Goal: Transaction & Acquisition: Purchase product/service

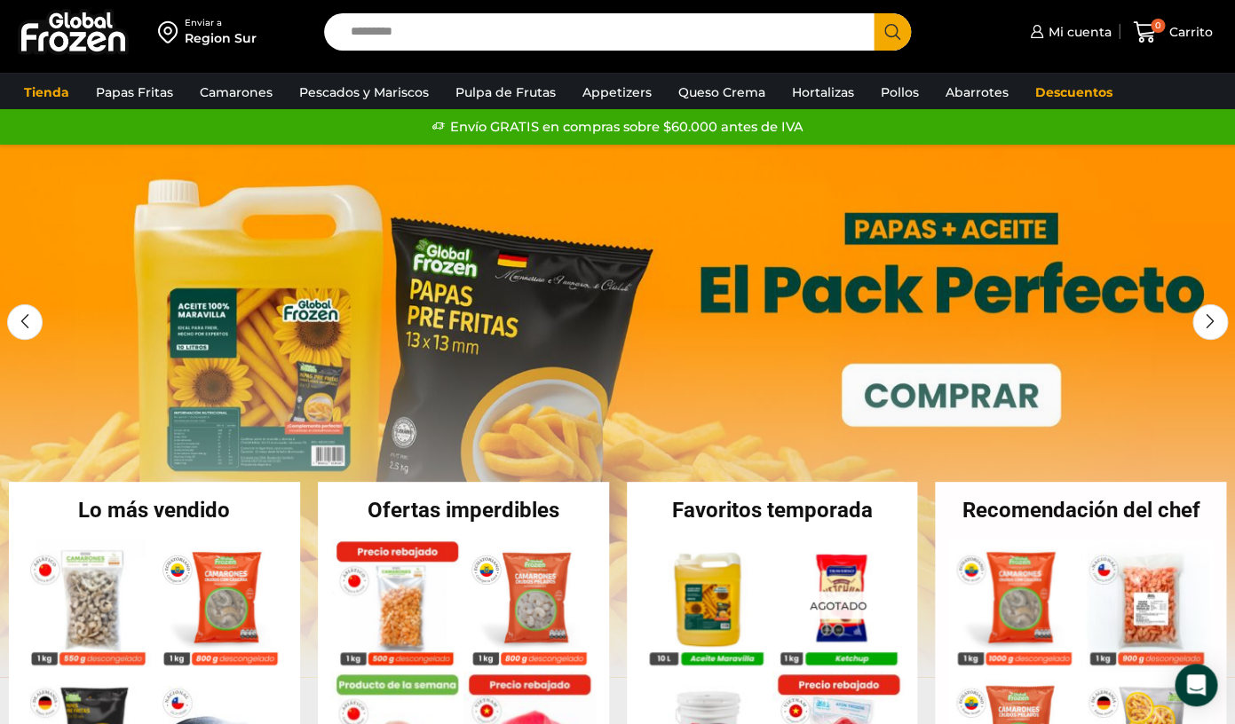
click at [560, 31] on input "Search input" at bounding box center [603, 31] width 523 height 37
click at [1067, 24] on span "Mi cuenta" at bounding box center [1076, 32] width 67 height 18
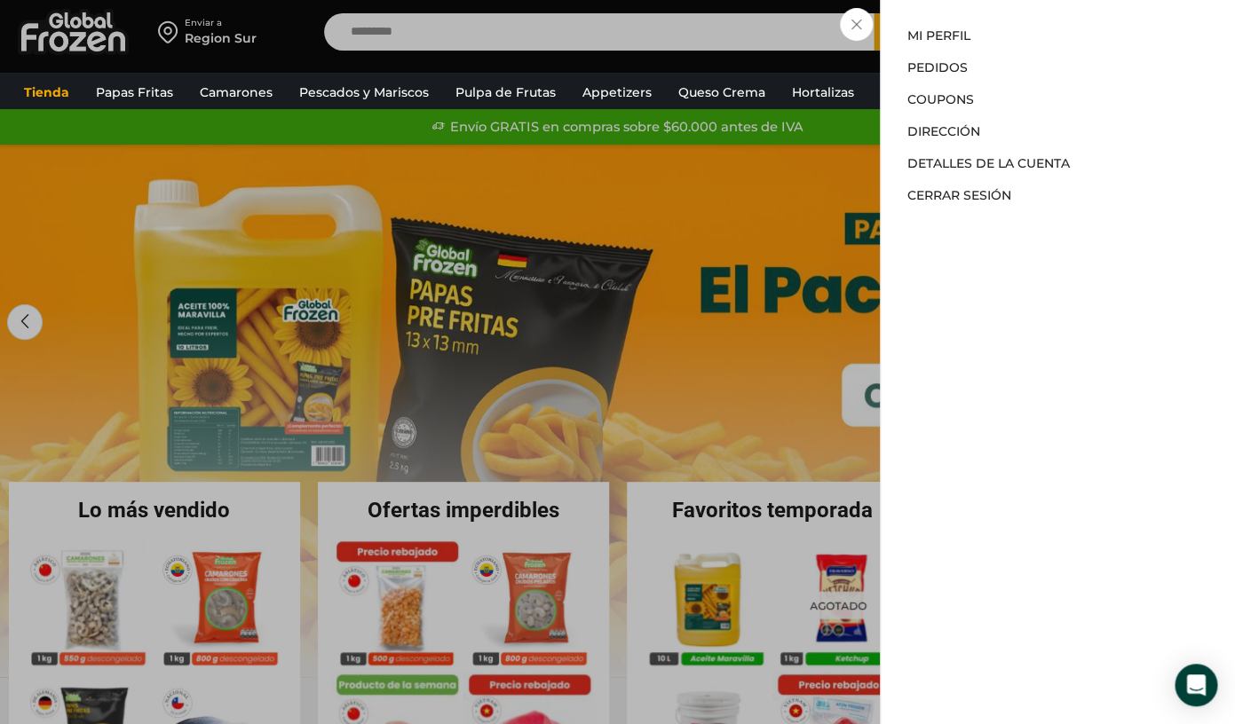
click at [1067, 24] on div "Mi cuenta Mi perfil Pedidos Descargas Coupons Dirección Detalles de la cuenta C…" at bounding box center [1057, 362] width 355 height 724
click at [953, 68] on link "Pedidos" at bounding box center [937, 67] width 60 height 16
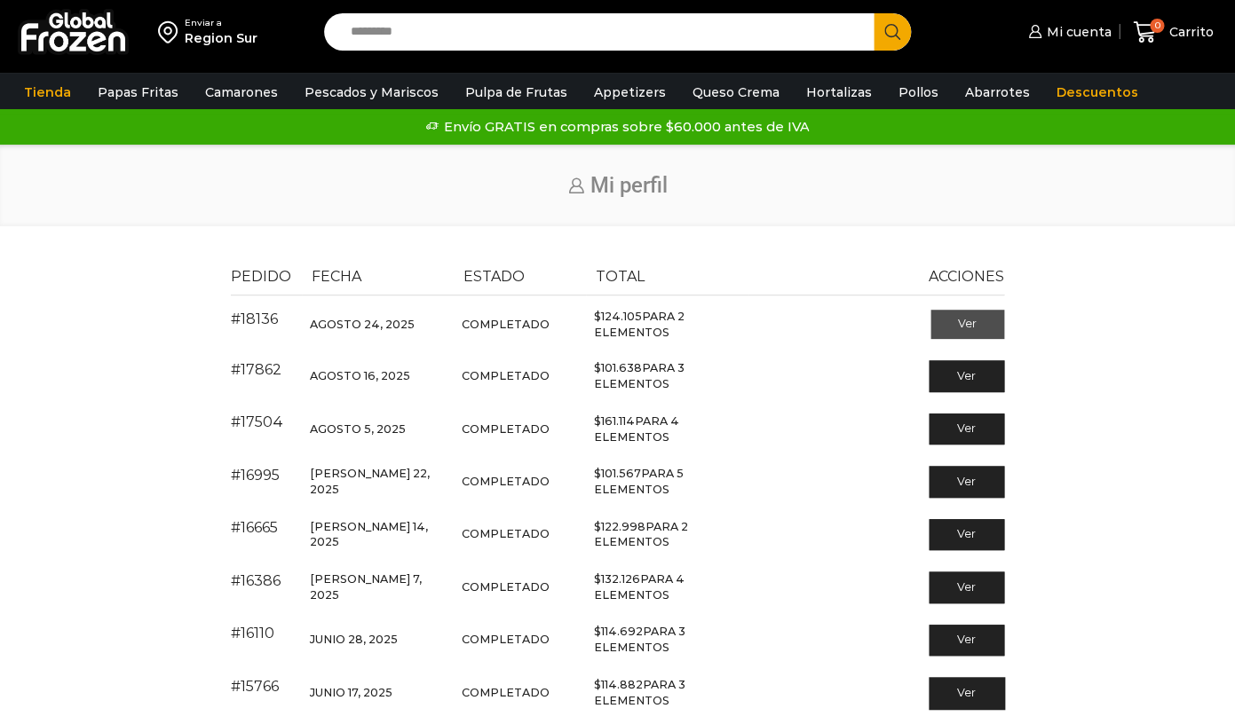
click at [976, 327] on link "Ver" at bounding box center [967, 325] width 74 height 30
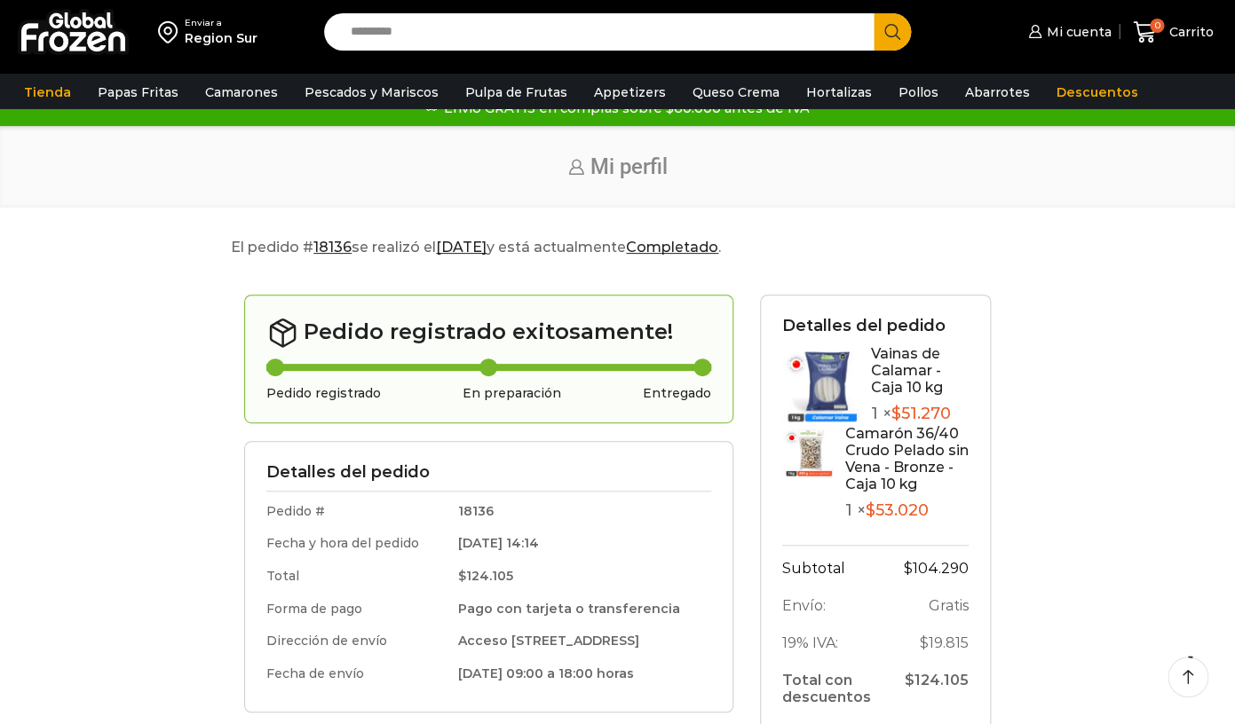
scroll to position [28, 0]
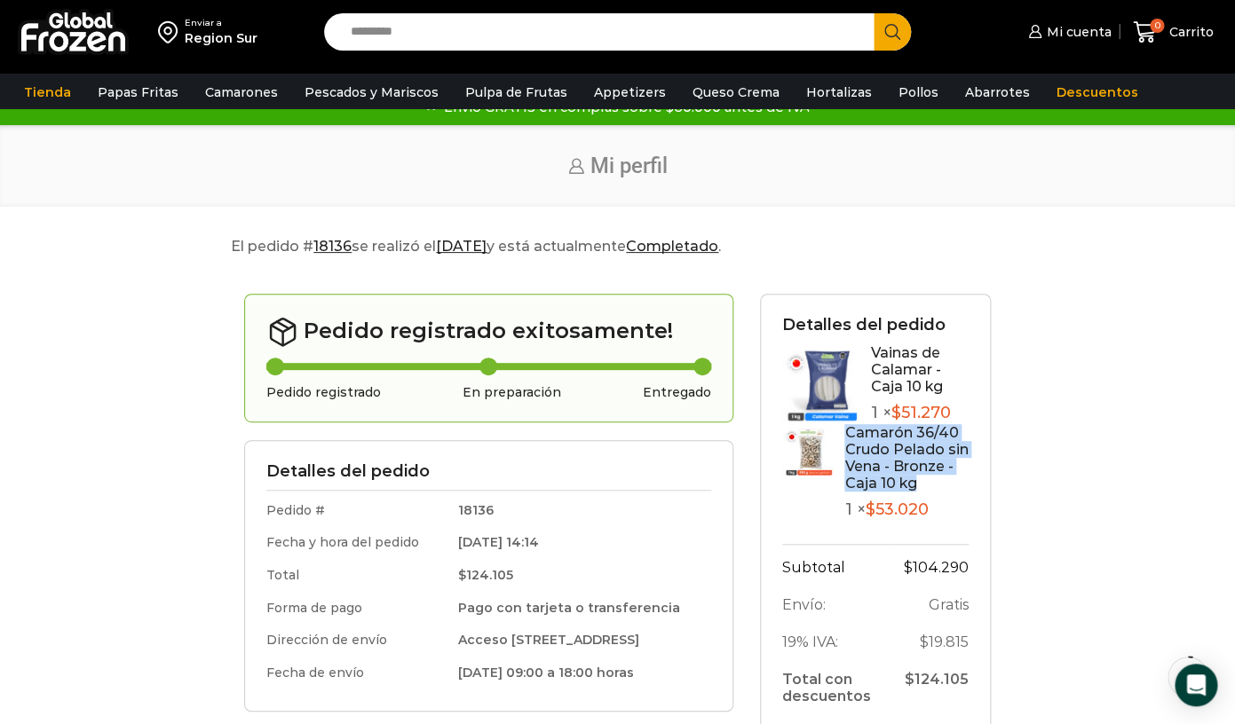
drag, startPoint x: 916, startPoint y: 480, endPoint x: 841, endPoint y: 421, distance: 96.1
click at [841, 424] on div "Camarón 36/40 Crudo Pelado sin Vena - Bronze - Caja 10 kg 1 × $ 53.020" at bounding box center [875, 472] width 186 height 96
copy link "Camarón 36/40 Crudo Pelado sin Vena - Bronze - Caja 10 kg"
click at [636, 43] on input "Search input" at bounding box center [603, 31] width 523 height 37
paste input "**********"
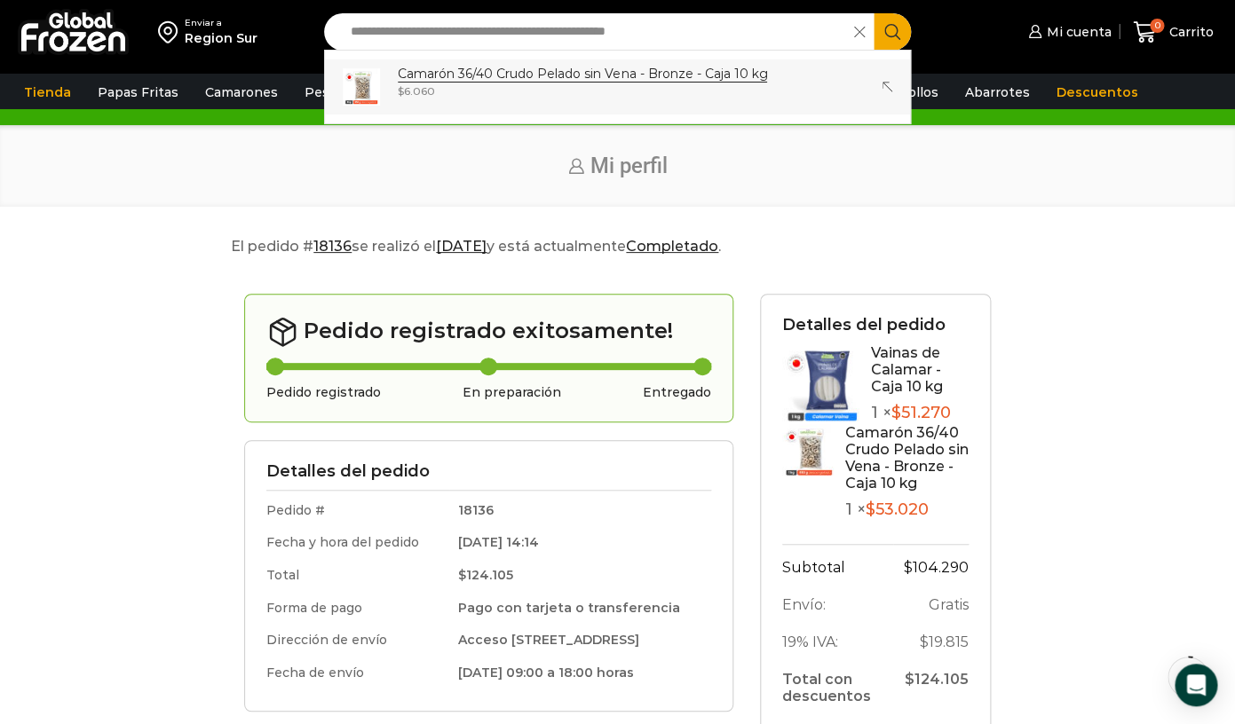
type input "**********"
click at [687, 69] on strong "Camarón 36/40 Crudo Pelado sin Vena - Bronze - Caja 10 kg" at bounding box center [582, 74] width 369 height 17
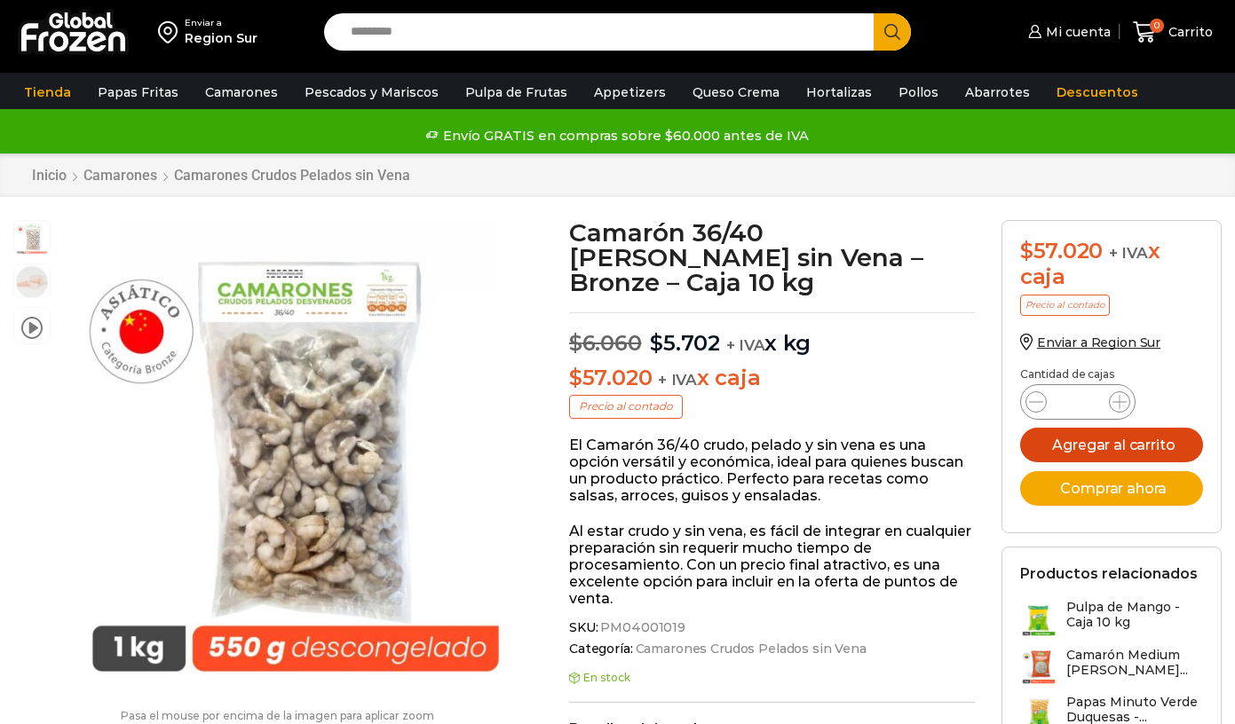
scroll to position [1, 0]
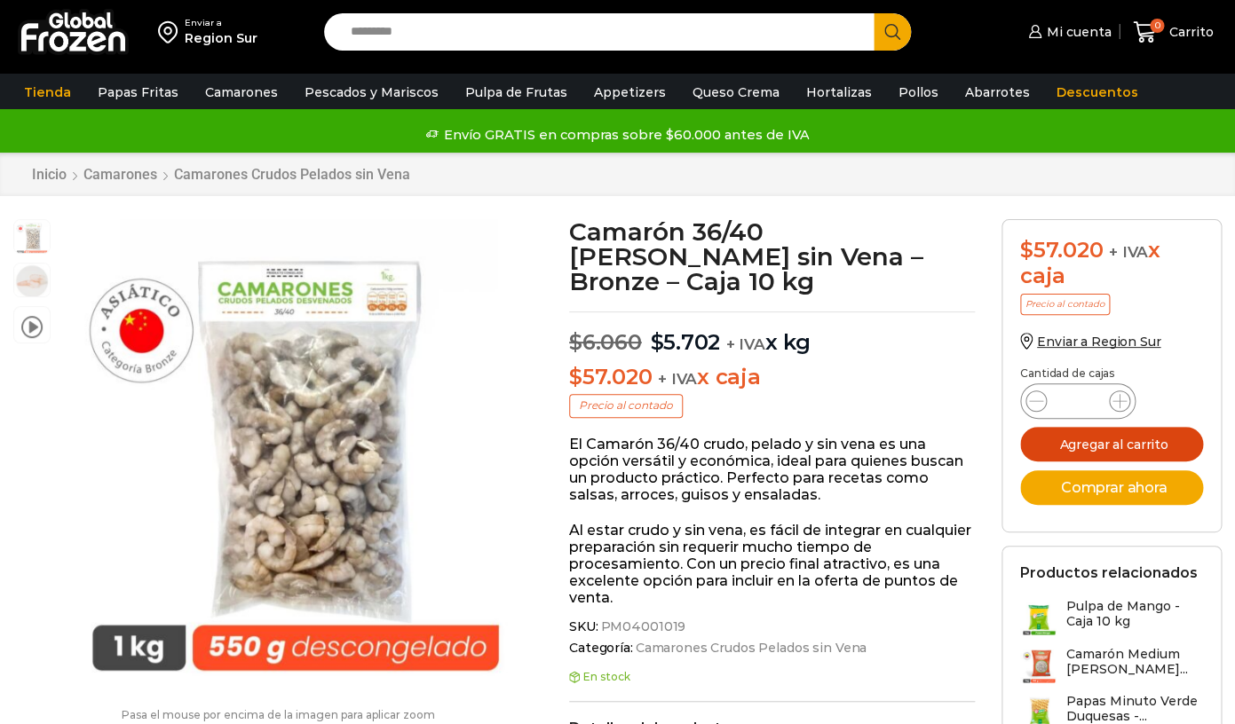
click at [1134, 452] on button "Agregar al carrito" at bounding box center [1111, 444] width 183 height 35
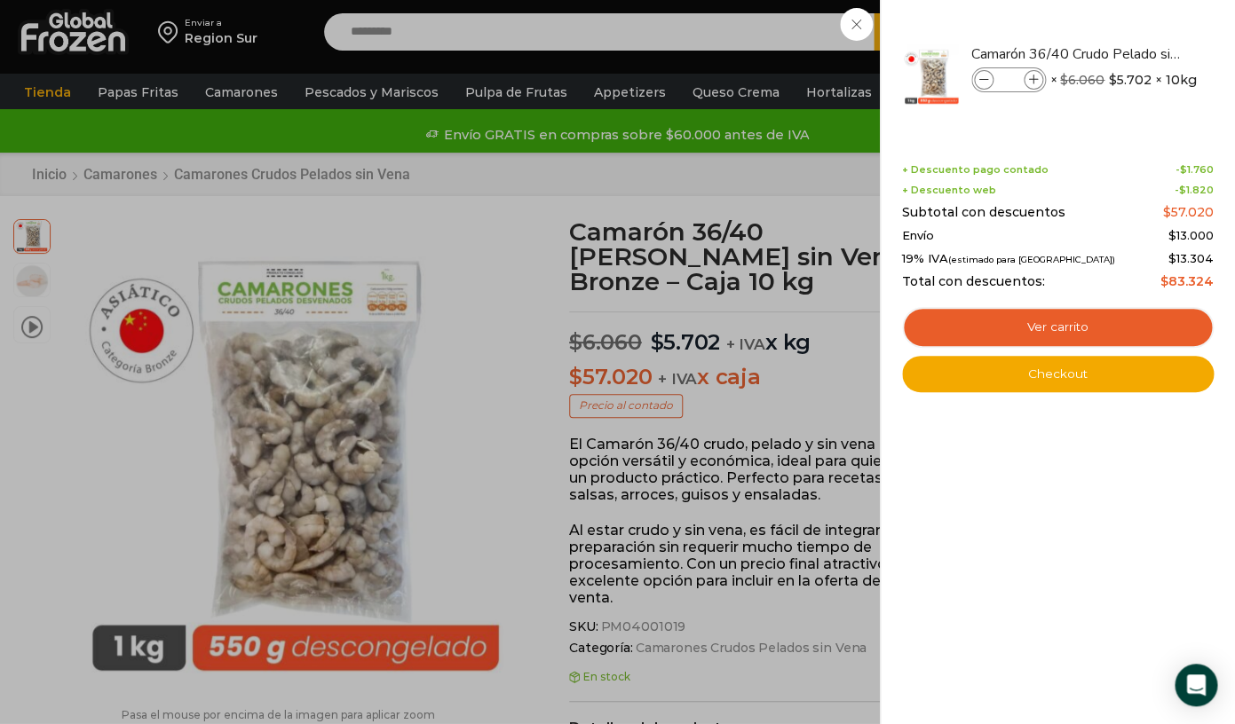
click at [1128, 53] on div "1 Carrito 1 1 Shopping Cart *" at bounding box center [1172, 33] width 89 height 42
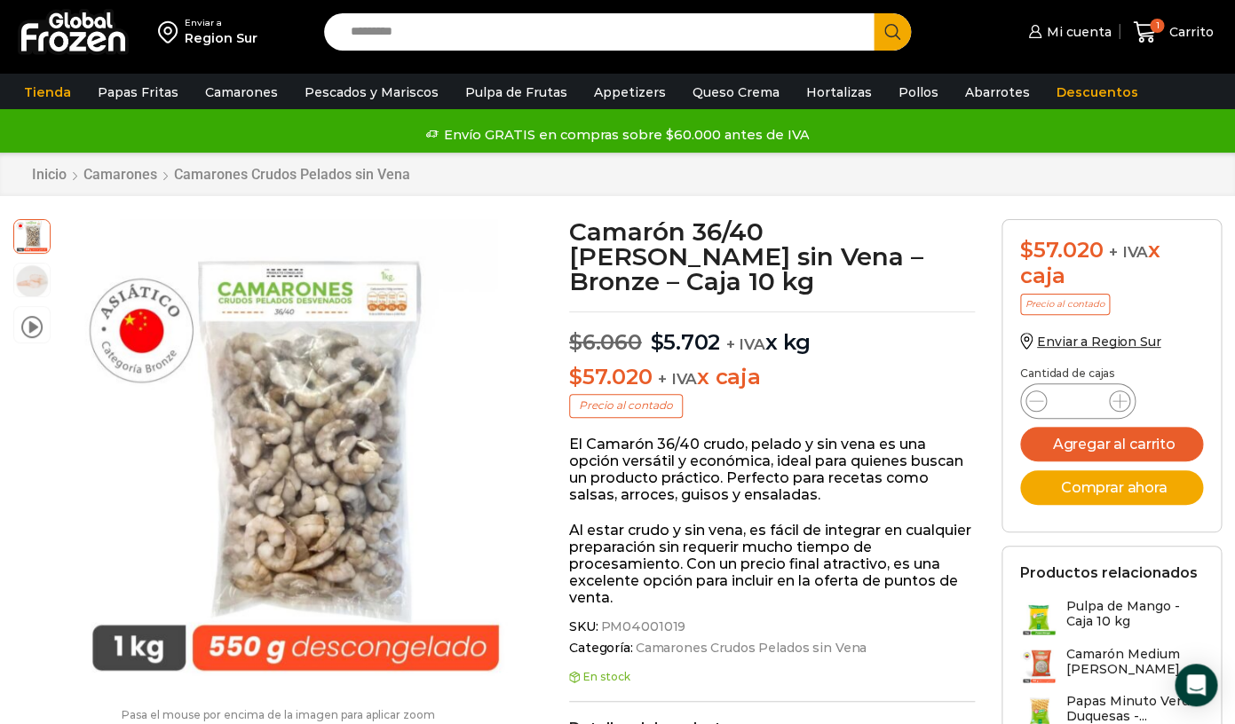
click at [633, 36] on input "Search input" at bounding box center [603, 31] width 523 height 37
type input "**********"
click at [873, 13] on button "Search" at bounding box center [891, 31] width 37 height 37
click at [892, 32] on span "Search button" at bounding box center [891, 31] width 37 height 37
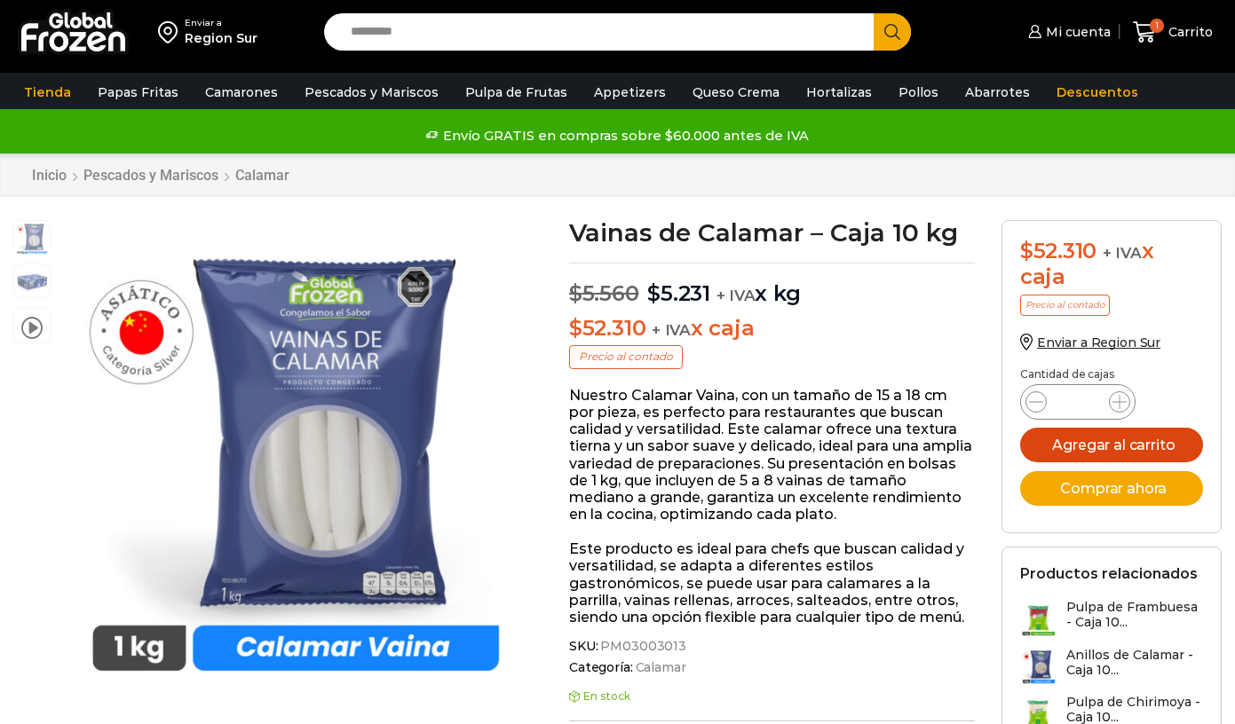
scroll to position [1, 0]
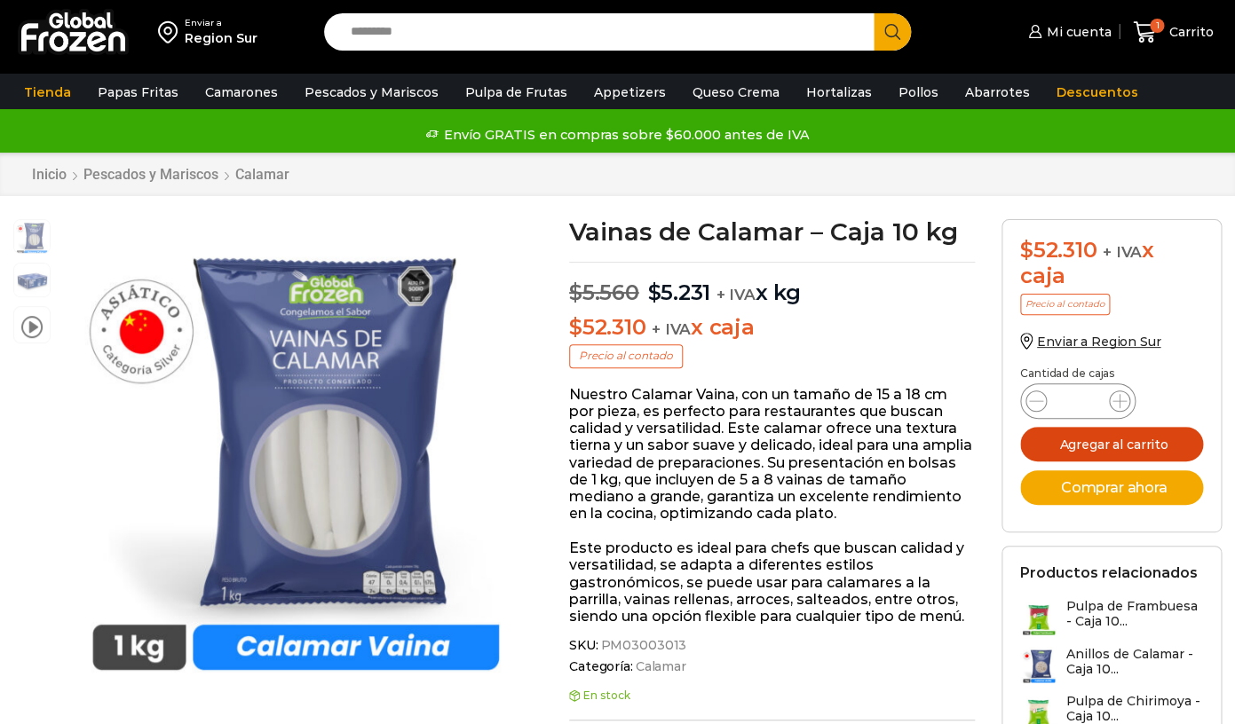
click at [1124, 447] on button "Agregar al carrito" at bounding box center [1111, 444] width 183 height 35
click at [1120, 442] on icon "submit" at bounding box center [1111, 445] width 28 height 28
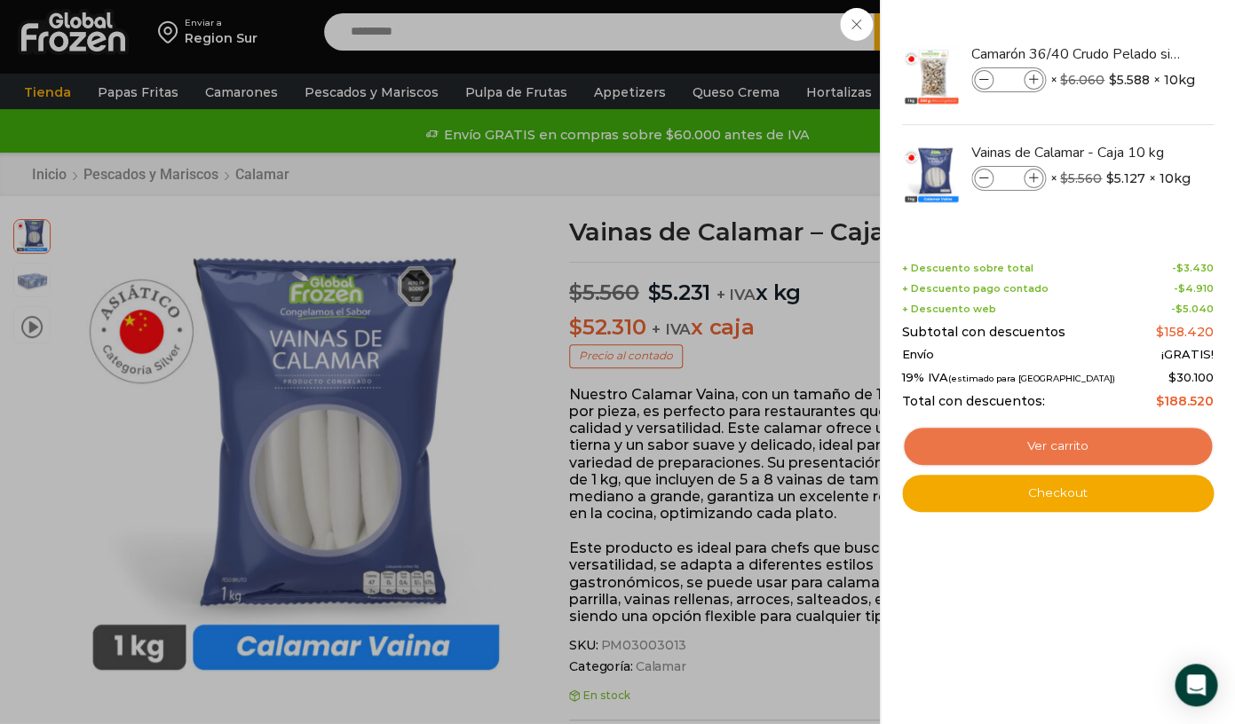
click at [1121, 453] on link "Ver carrito" at bounding box center [1058, 446] width 312 height 41
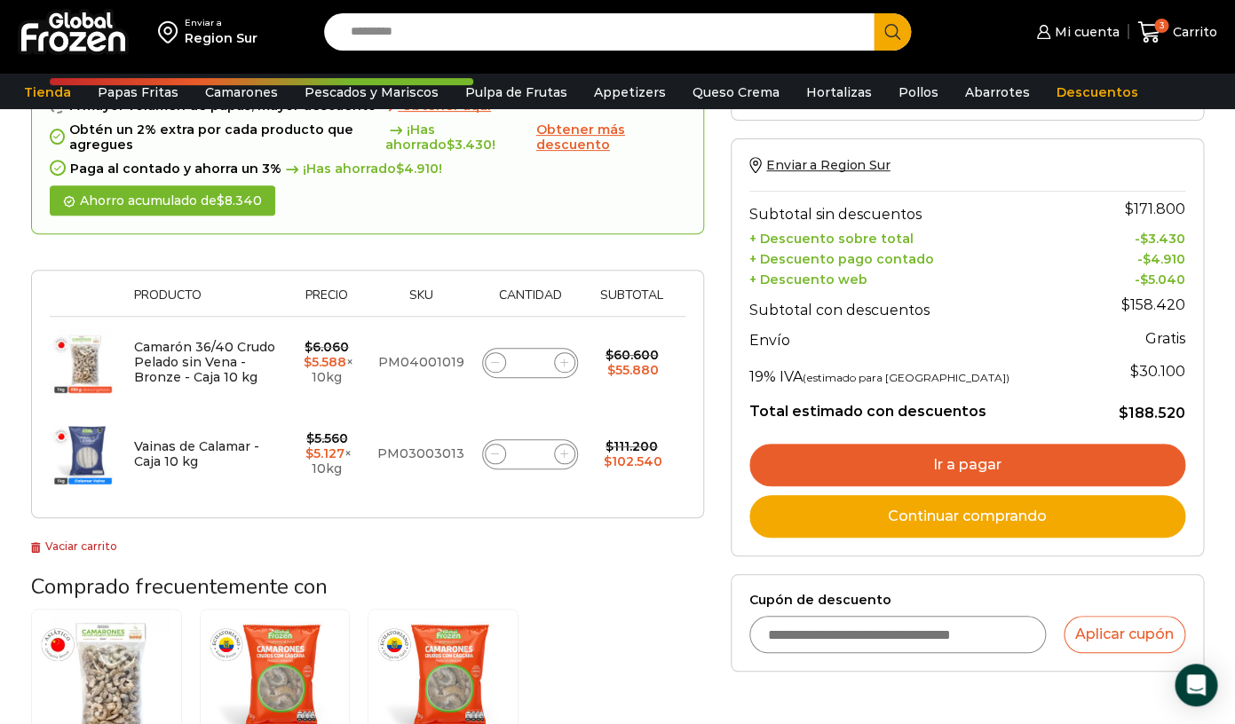
scroll to position [160, 0]
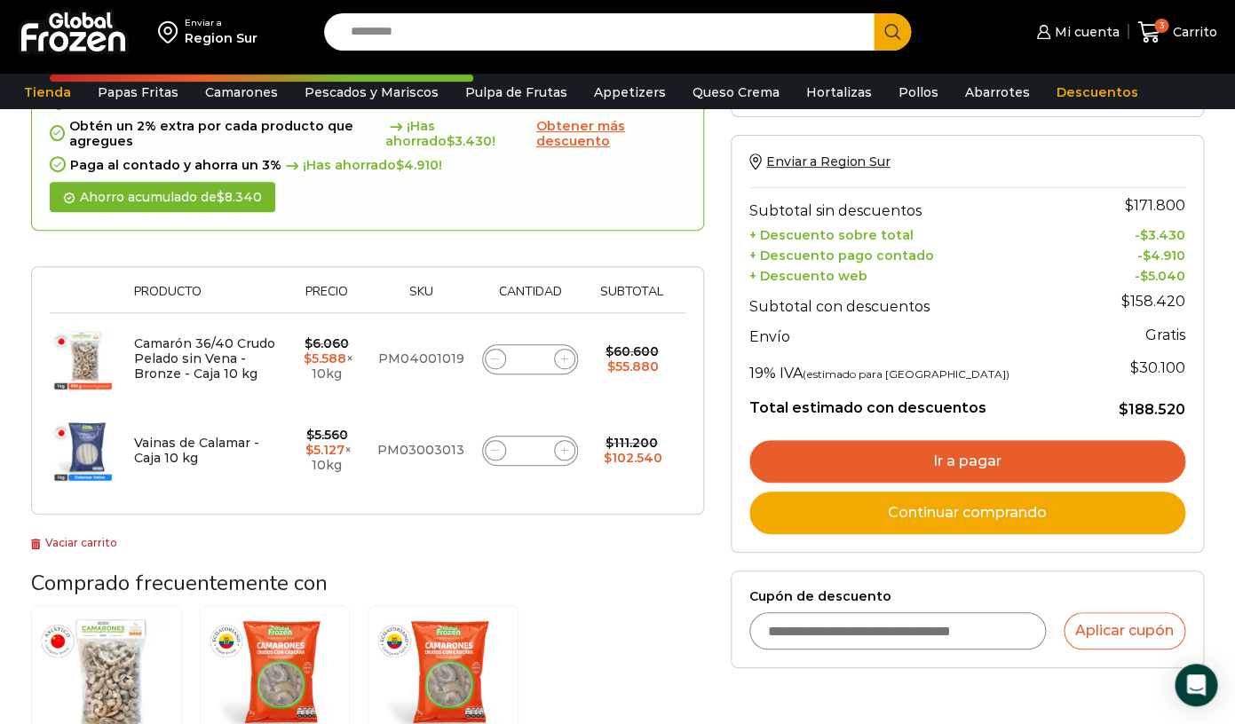
click at [1056, 462] on link "Ir a pagar" at bounding box center [967, 461] width 436 height 43
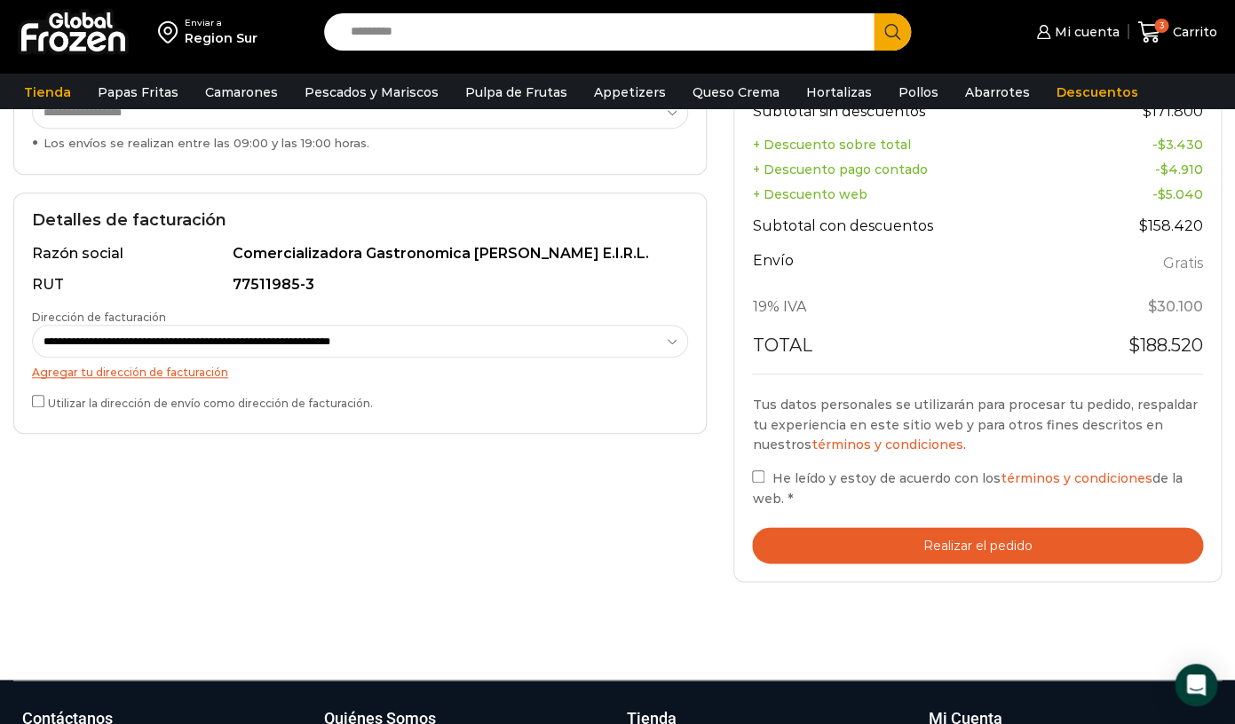
scroll to position [446, 0]
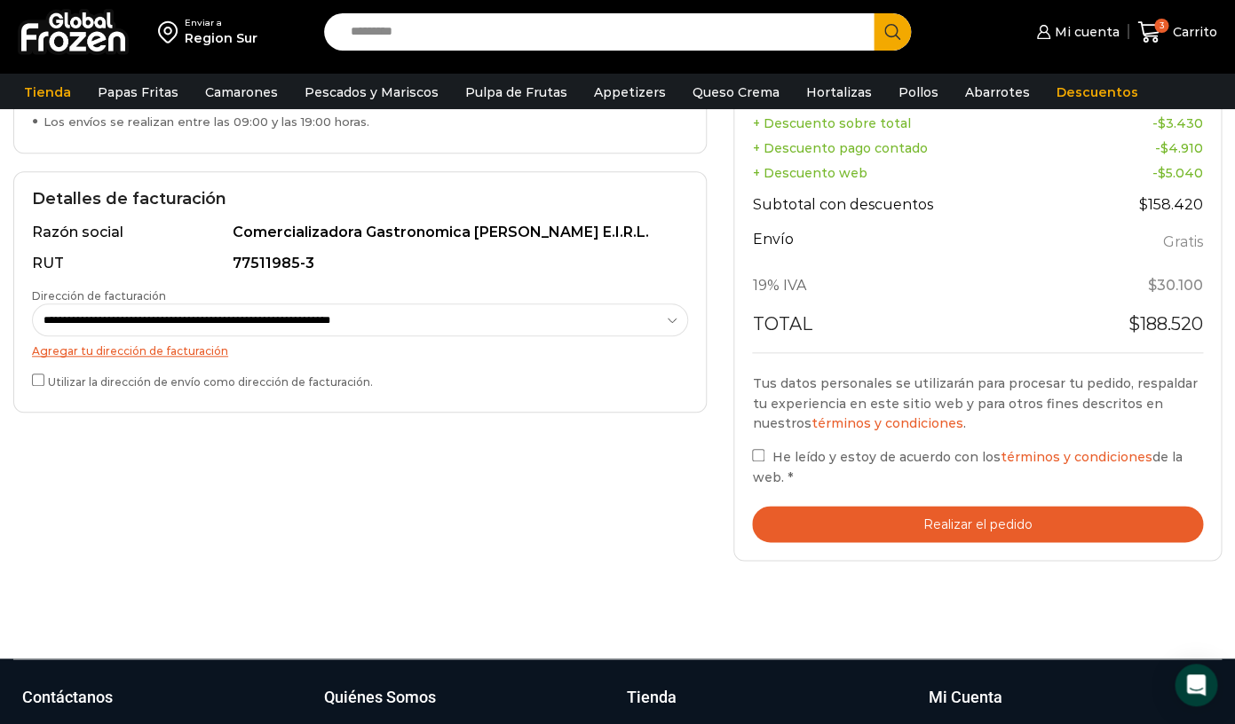
click at [850, 520] on button "Realizar el pedido" at bounding box center [977, 524] width 451 height 36
